Goal: Information Seeking & Learning: Learn about a topic

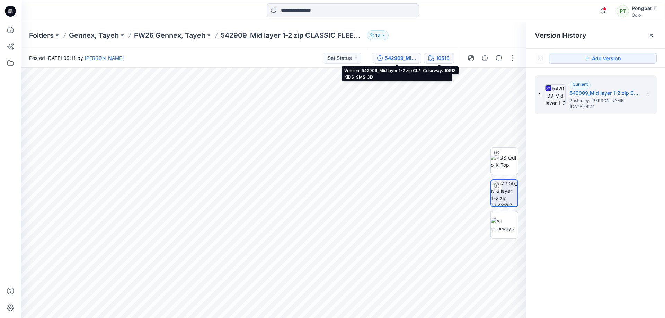
click at [433, 59] on icon "button" at bounding box center [431, 58] width 6 height 6
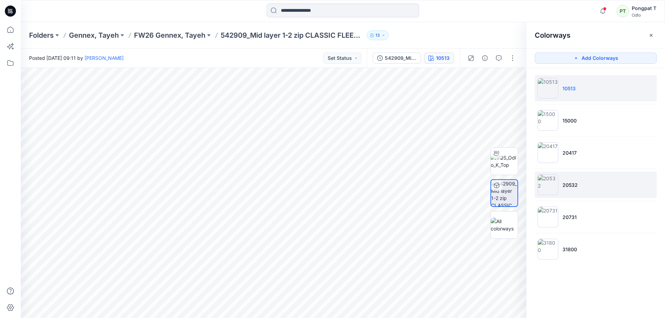
click at [552, 189] on img at bounding box center [547, 185] width 21 height 21
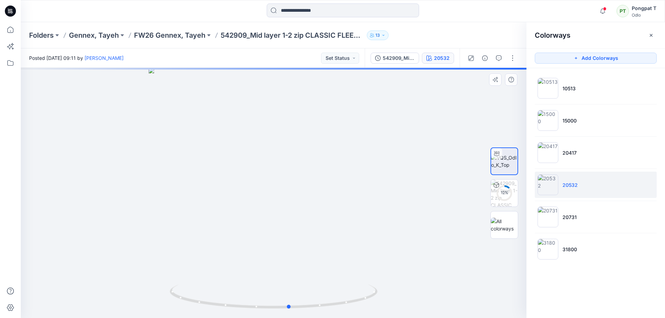
drag, startPoint x: 336, startPoint y: 219, endPoint x: 151, endPoint y: 228, distance: 185.1
click at [151, 228] on div at bounding box center [274, 193] width 506 height 250
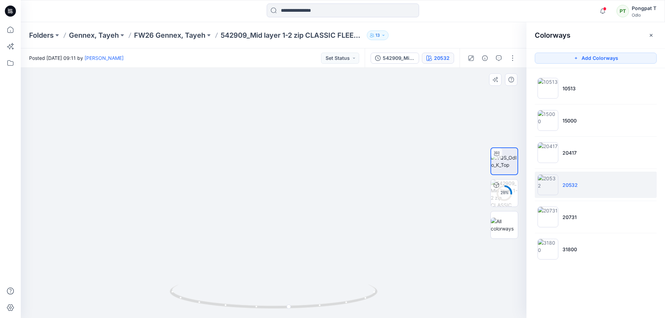
drag, startPoint x: 330, startPoint y: 91, endPoint x: 330, endPoint y: 255, distance: 164.1
click at [330, 255] on img at bounding box center [273, 179] width 632 height 277
drag, startPoint x: 266, startPoint y: 164, endPoint x: 280, endPoint y: 215, distance: 52.7
click at [280, 215] on img at bounding box center [287, 193] width 632 height 250
drag, startPoint x: 353, startPoint y: 303, endPoint x: 125, endPoint y: 291, distance: 227.8
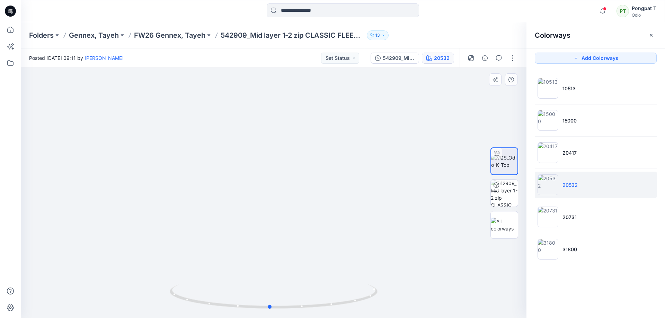
click at [125, 291] on div at bounding box center [274, 193] width 506 height 250
drag, startPoint x: 302, startPoint y: 308, endPoint x: 293, endPoint y: 300, distance: 11.8
click at [293, 300] on icon at bounding box center [275, 298] width 210 height 26
click at [507, 196] on img at bounding box center [504, 193] width 27 height 27
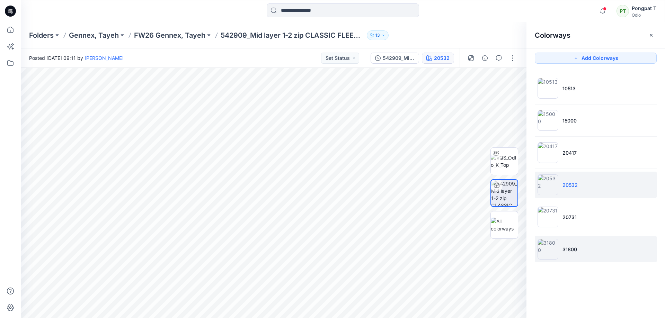
click at [551, 245] on img at bounding box center [547, 249] width 21 height 21
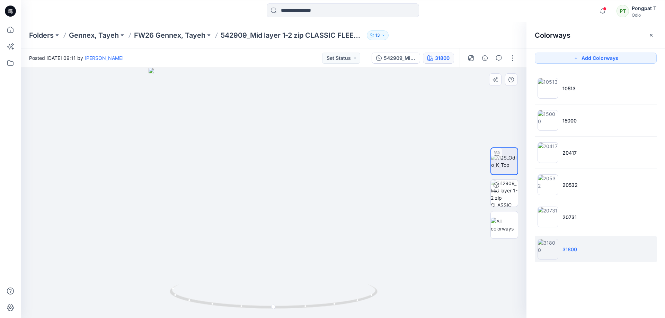
click at [394, 144] on div at bounding box center [274, 193] width 506 height 250
click at [504, 195] on img at bounding box center [504, 193] width 27 height 27
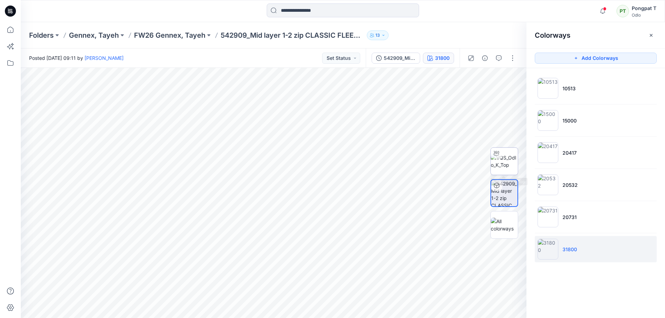
click at [506, 159] on img at bounding box center [504, 161] width 27 height 15
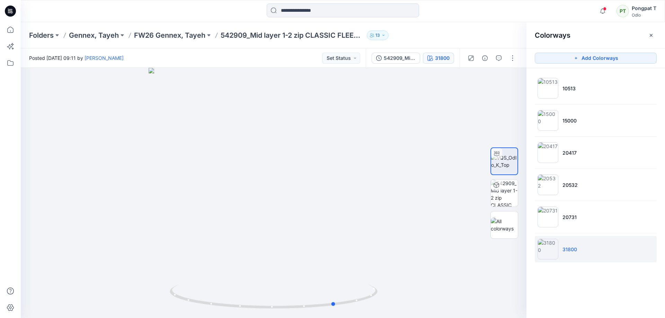
drag, startPoint x: 352, startPoint y: 257, endPoint x: 0, endPoint y: 253, distance: 352.2
click at [0, 253] on div "Notifications [PERSON_NAME] shared 542909_Mid layer 1-2 zip CLASSIC FLEECE KIDS…" at bounding box center [332, 159] width 665 height 318
drag, startPoint x: 310, startPoint y: 126, endPoint x: 339, endPoint y: 332, distance: 208.1
click at [339, 318] on html "Notifications [PERSON_NAME] shared 542909_Mid layer 1-2 zip CLASSIC FLEECE KIDS…" at bounding box center [332, 159] width 665 height 318
drag, startPoint x: 318, startPoint y: 131, endPoint x: 341, endPoint y: 319, distance: 188.8
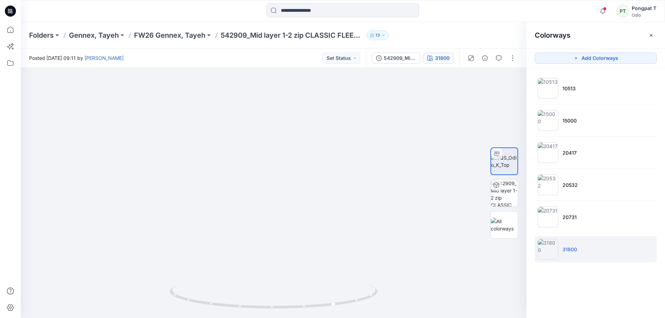
click at [341, 318] on html "Notifications [PERSON_NAME] shared 542909_Mid layer 1-2 zip CLASSIC FLEECE KIDS…" at bounding box center [332, 159] width 665 height 318
drag, startPoint x: 337, startPoint y: 299, endPoint x: 452, endPoint y: 279, distance: 117.2
click at [452, 279] on img at bounding box center [355, 168] width 1108 height 300
drag, startPoint x: 362, startPoint y: 300, endPoint x: 287, endPoint y: 301, distance: 74.8
click at [287, 301] on icon at bounding box center [275, 298] width 210 height 26
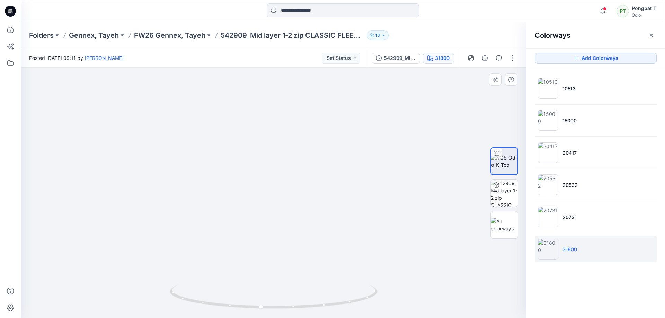
drag, startPoint x: 477, startPoint y: 181, endPoint x: 353, endPoint y: 192, distance: 124.8
click at [353, 192] on img at bounding box center [211, 187] width 632 height 262
